Goal: Task Accomplishment & Management: Use online tool/utility

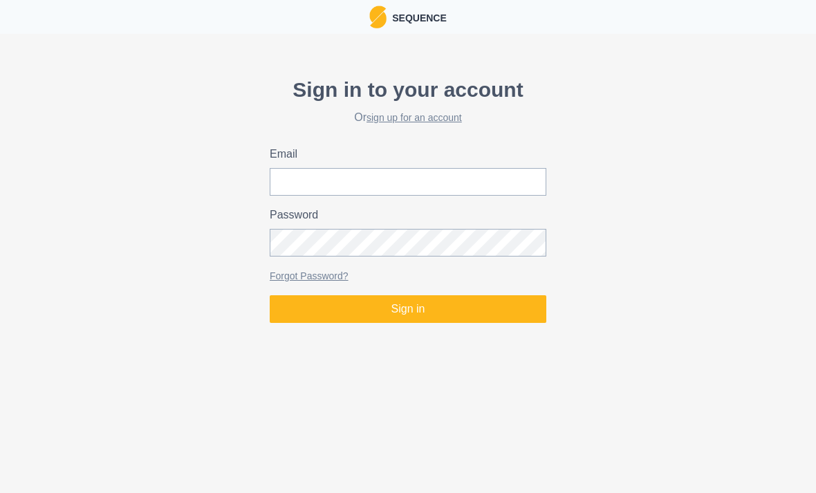
click at [383, 275] on div "Forgot Password?" at bounding box center [408, 276] width 277 height 17
click at [397, 182] on input "Email" at bounding box center [408, 182] width 277 height 28
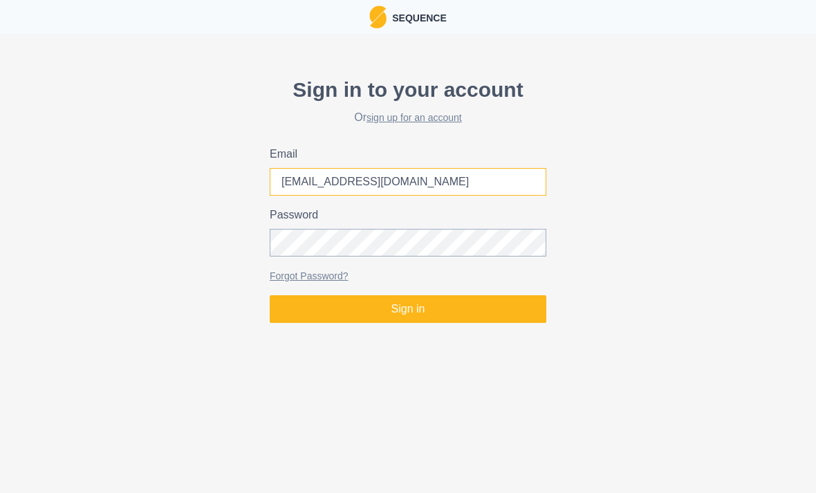
type input "[EMAIL_ADDRESS][DOMAIN_NAME]"
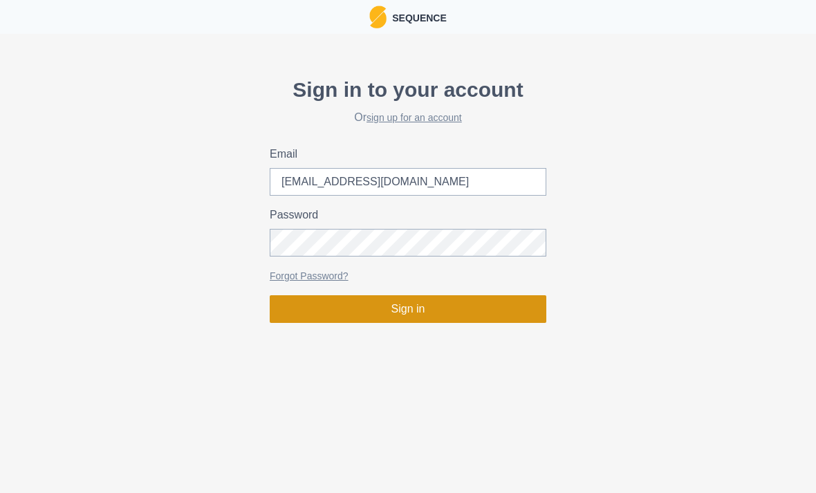
click at [473, 313] on button "Sign in" at bounding box center [408, 309] width 277 height 28
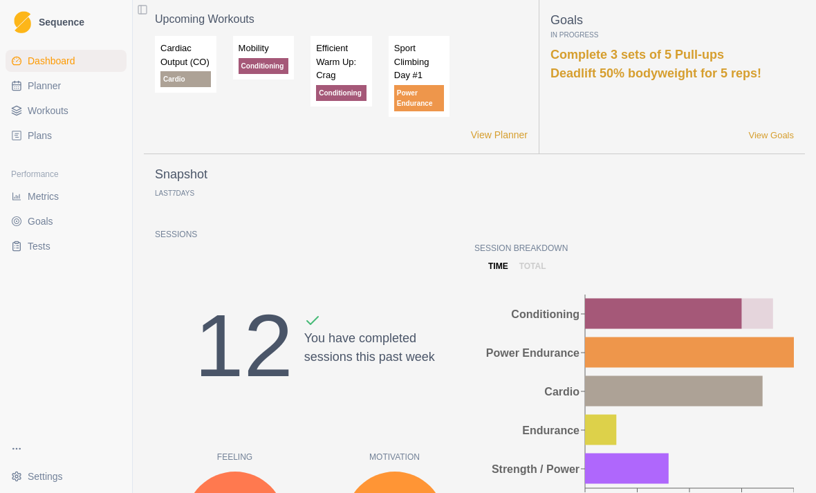
click at [55, 88] on span "Planner" at bounding box center [44, 86] width 33 height 14
select select "month"
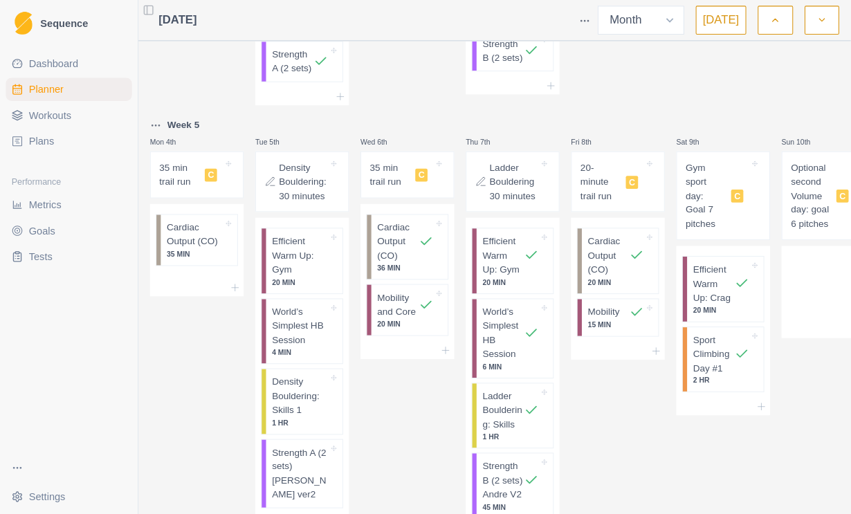
scroll to position [341, 0]
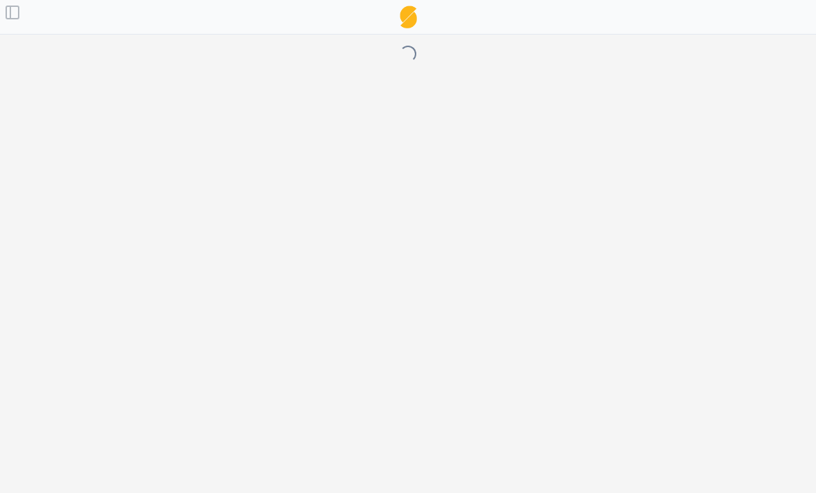
select select "month"
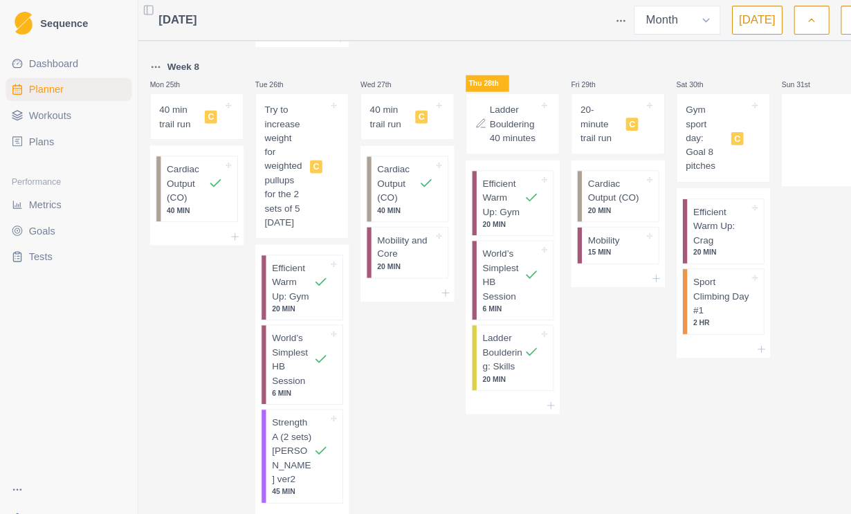
scroll to position [1996, 0]
click at [268, 448] on p "Strength A (2 sets) [PERSON_NAME] ver2" at bounding box center [281, 433] width 40 height 68
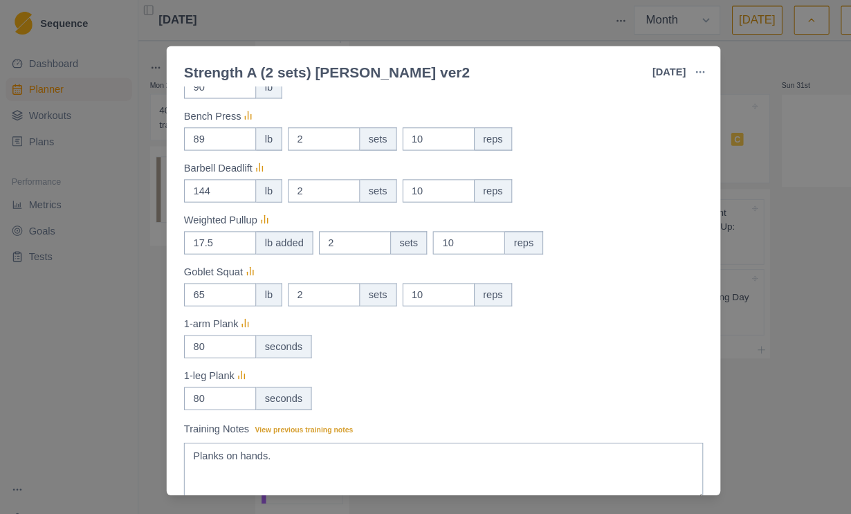
scroll to position [310, 0]
click at [778, 282] on div "Strength A (2 sets) [PERSON_NAME] ver2 [DATE] Link To Goal View Workout Metrics…" at bounding box center [425, 257] width 851 height 514
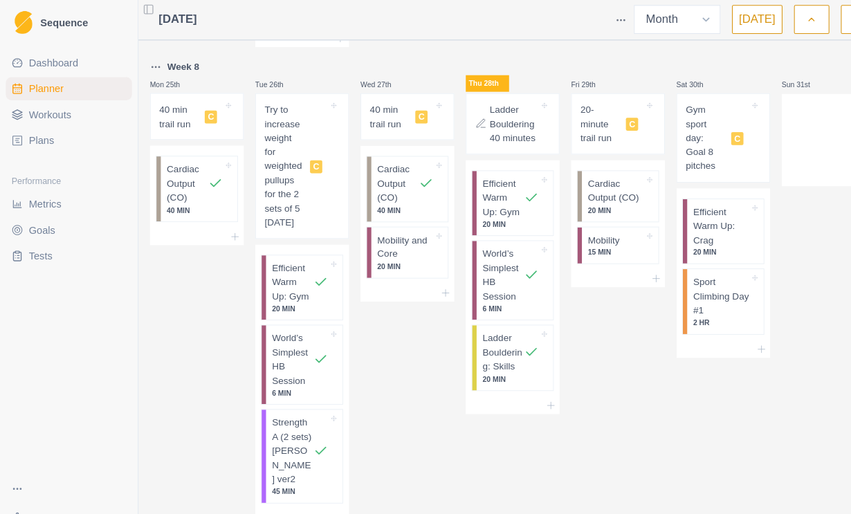
scroll to position [23, 0]
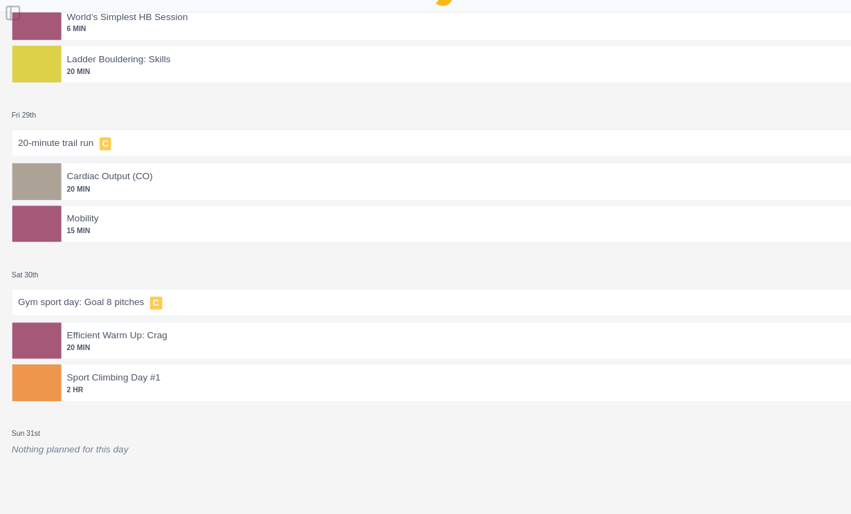
select select "month"
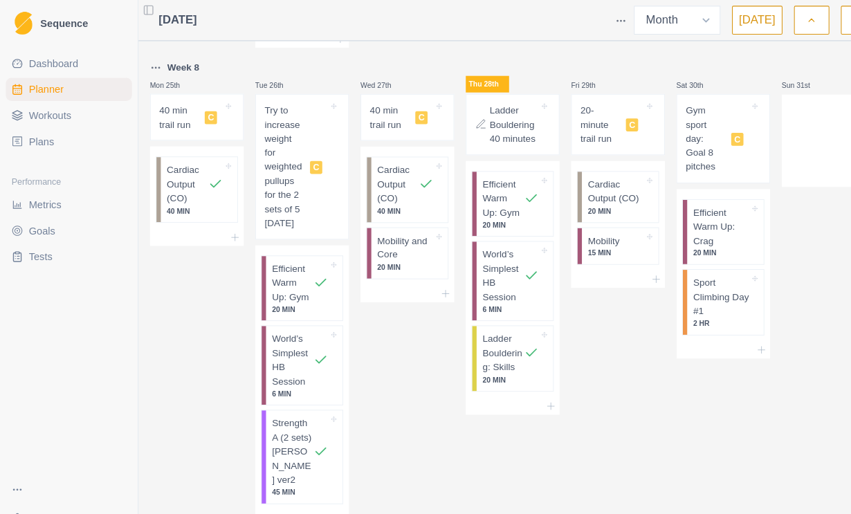
scroll to position [598, 0]
